Goal: Go to known website: Access a specific website the user already knows

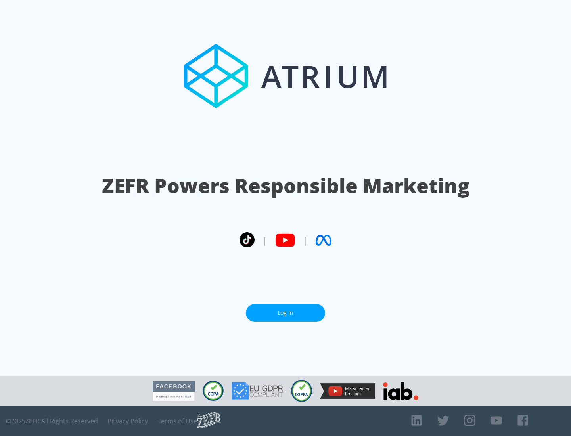
click at [286, 313] on link "Log In" at bounding box center [285, 313] width 79 height 18
